Goal: Information Seeking & Learning: Learn about a topic

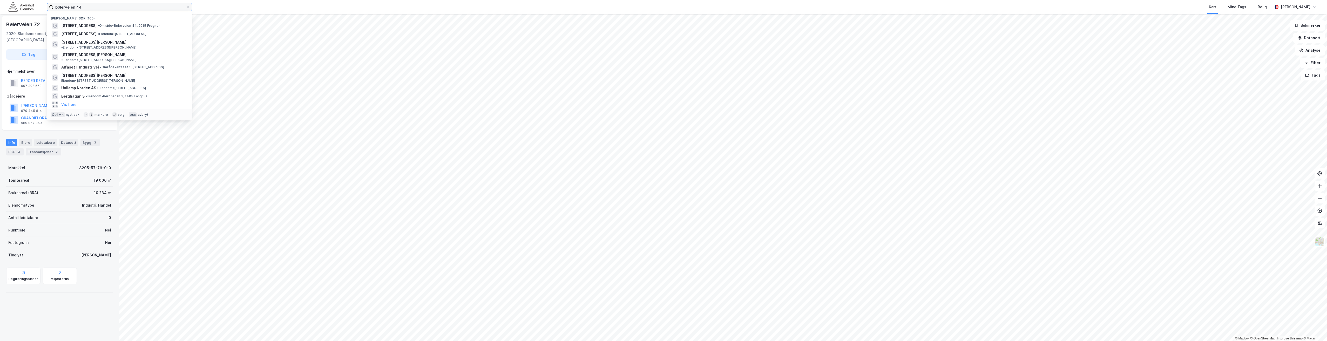
click at [61, 4] on input "bølerveien 44" at bounding box center [119, 7] width 132 height 8
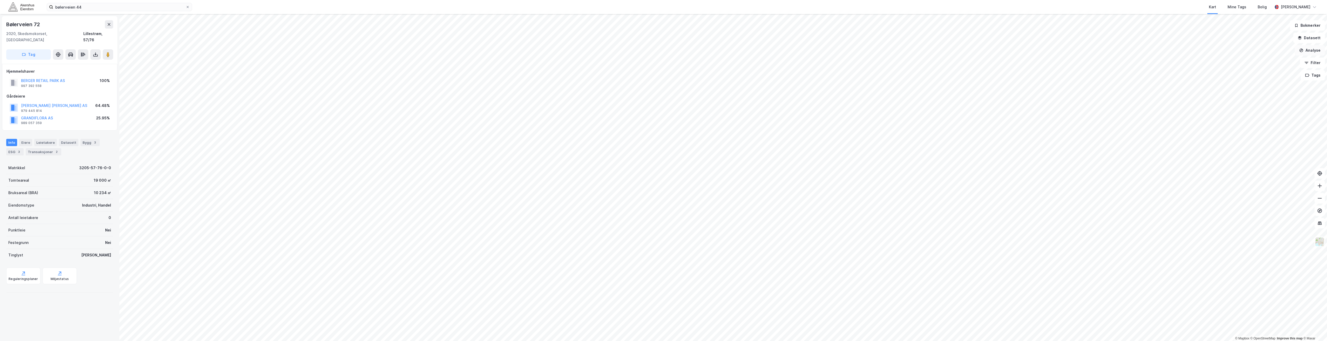
click at [1314, 49] on button "Analyse" at bounding box center [1310, 50] width 30 height 10
click at [1250, 62] on div "Tegn område" at bounding box center [1264, 61] width 45 height 4
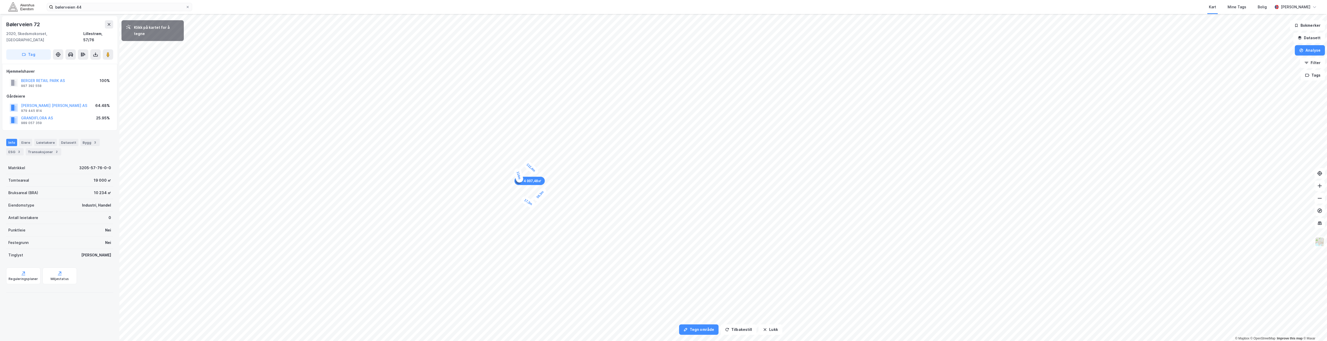
click at [525, 200] on div "17,3m" at bounding box center [528, 202] width 17 height 14
click at [531, 193] on div "21,2m" at bounding box center [527, 196] width 15 height 16
click at [771, 330] on button "Lukk" at bounding box center [770, 329] width 24 height 10
